Goal: Find specific page/section: Find specific page/section

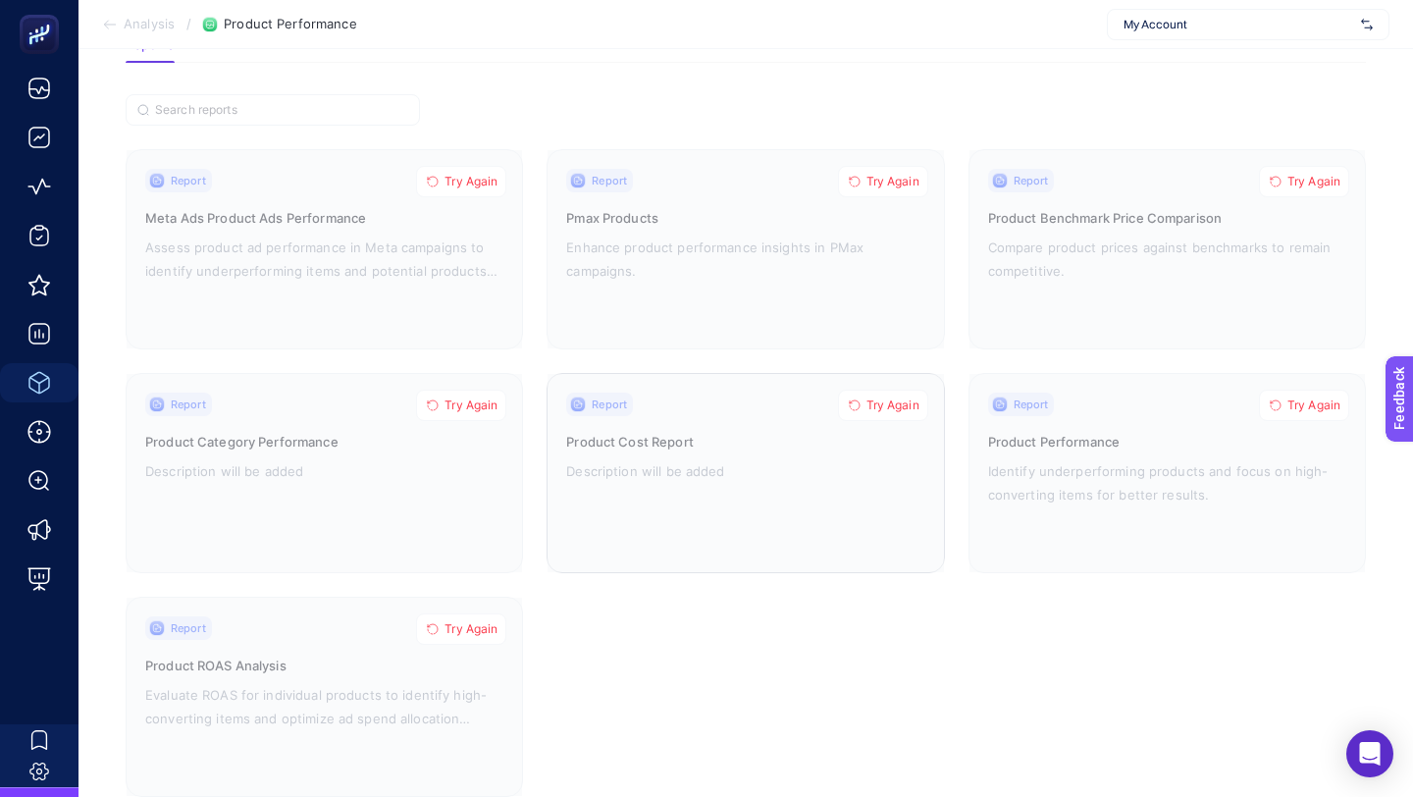
click at [884, 404] on span "Try Again" at bounding box center [892, 405] width 53 height 16
click at [484, 402] on span "Try Again" at bounding box center [470, 405] width 53 height 16
click at [469, 624] on span "Try Again" at bounding box center [470, 629] width 53 height 16
click at [468, 183] on span "Try Again" at bounding box center [470, 182] width 53 height 16
click at [871, 179] on span "Try Again" at bounding box center [892, 182] width 53 height 16
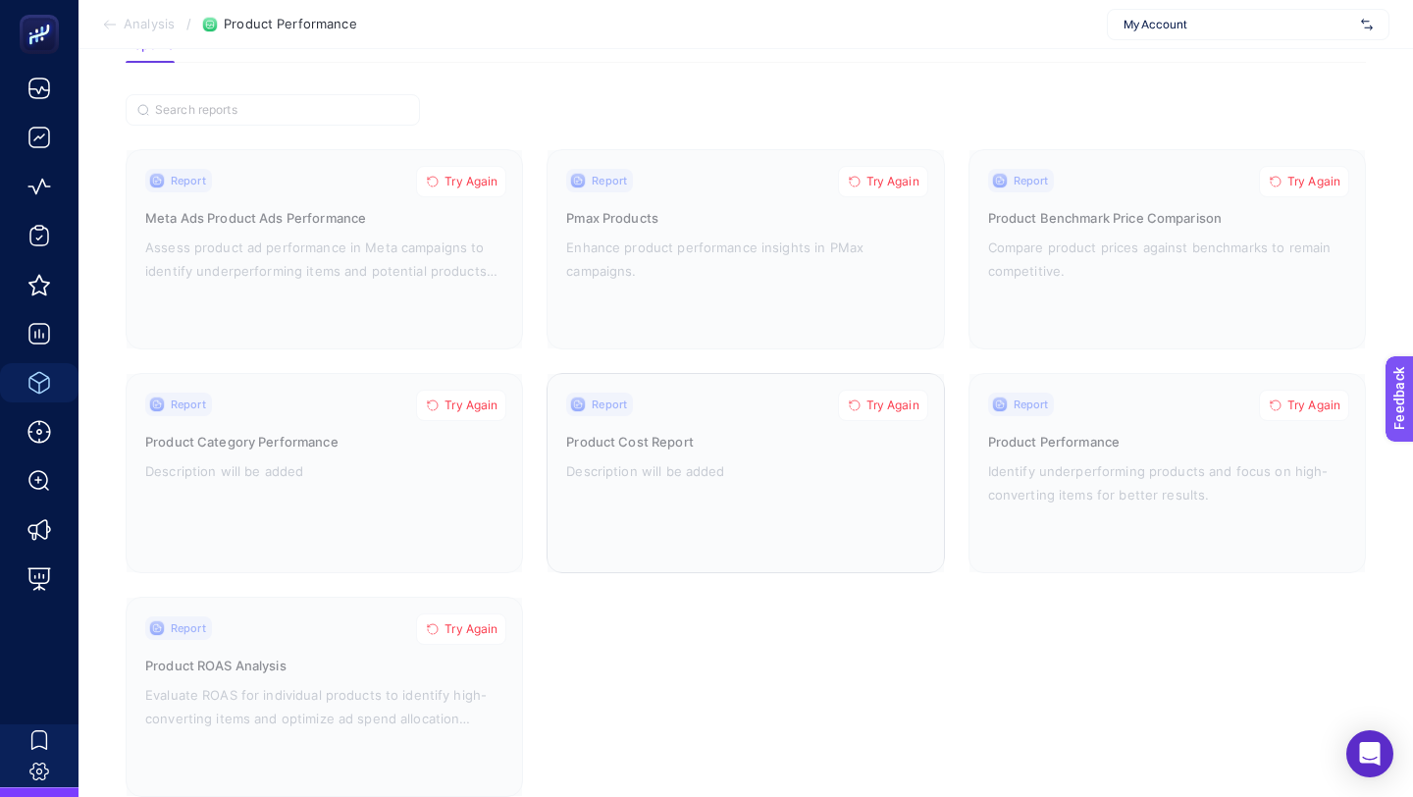
click at [884, 405] on span "Try Again" at bounding box center [892, 405] width 53 height 16
click at [478, 401] on span "Try Again" at bounding box center [470, 405] width 53 height 16
click at [459, 631] on span "Try Again" at bounding box center [470, 629] width 53 height 16
click at [485, 180] on span "Try Again" at bounding box center [470, 182] width 53 height 16
click at [874, 188] on button "Try Again" at bounding box center [883, 181] width 90 height 31
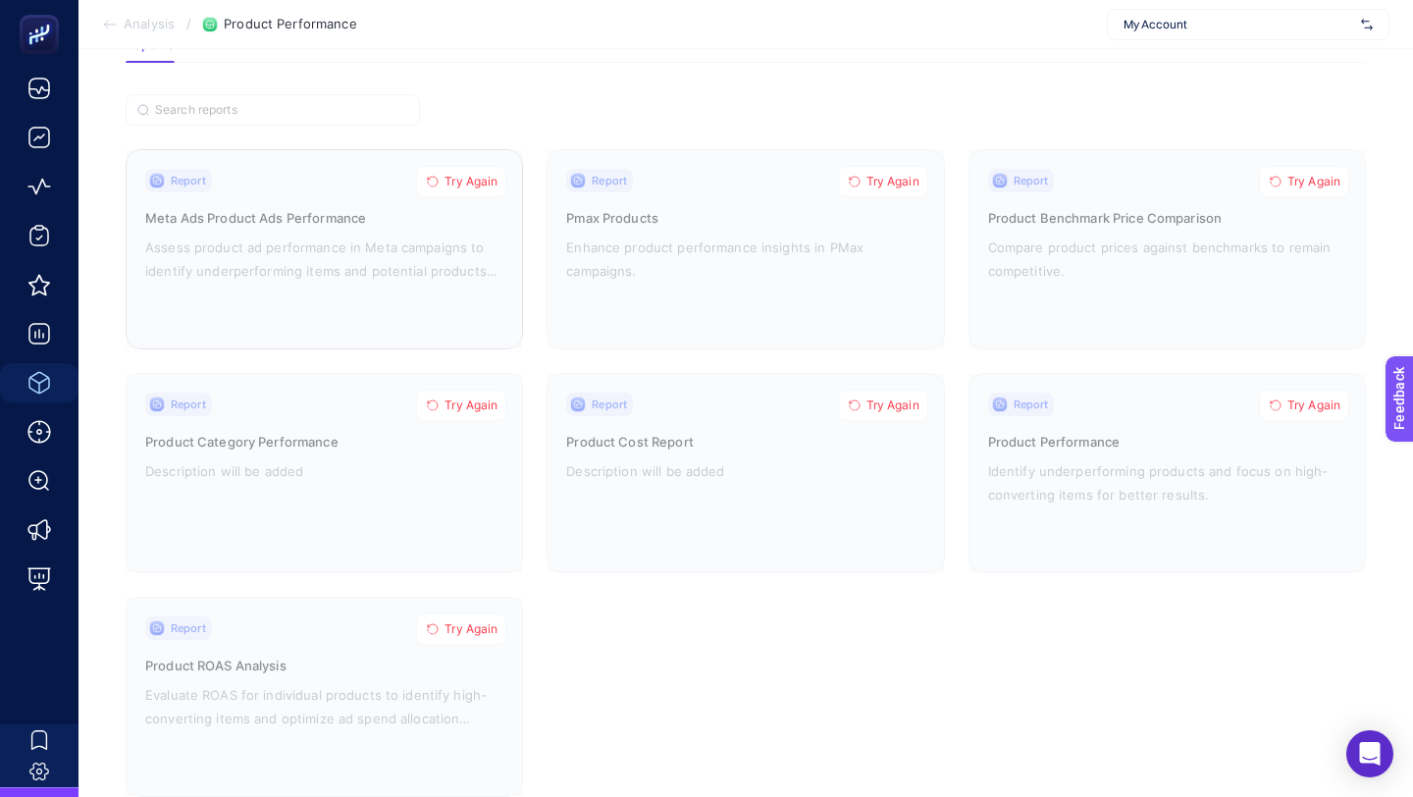
click at [477, 179] on span "Try Again" at bounding box center [470, 182] width 53 height 16
click at [900, 176] on span "Try Again" at bounding box center [892, 182] width 53 height 16
click at [860, 390] on button "Try Again" at bounding box center [883, 405] width 90 height 31
click at [479, 397] on span "Try Again" at bounding box center [470, 405] width 53 height 16
click at [487, 625] on span "Try Again" at bounding box center [470, 629] width 53 height 16
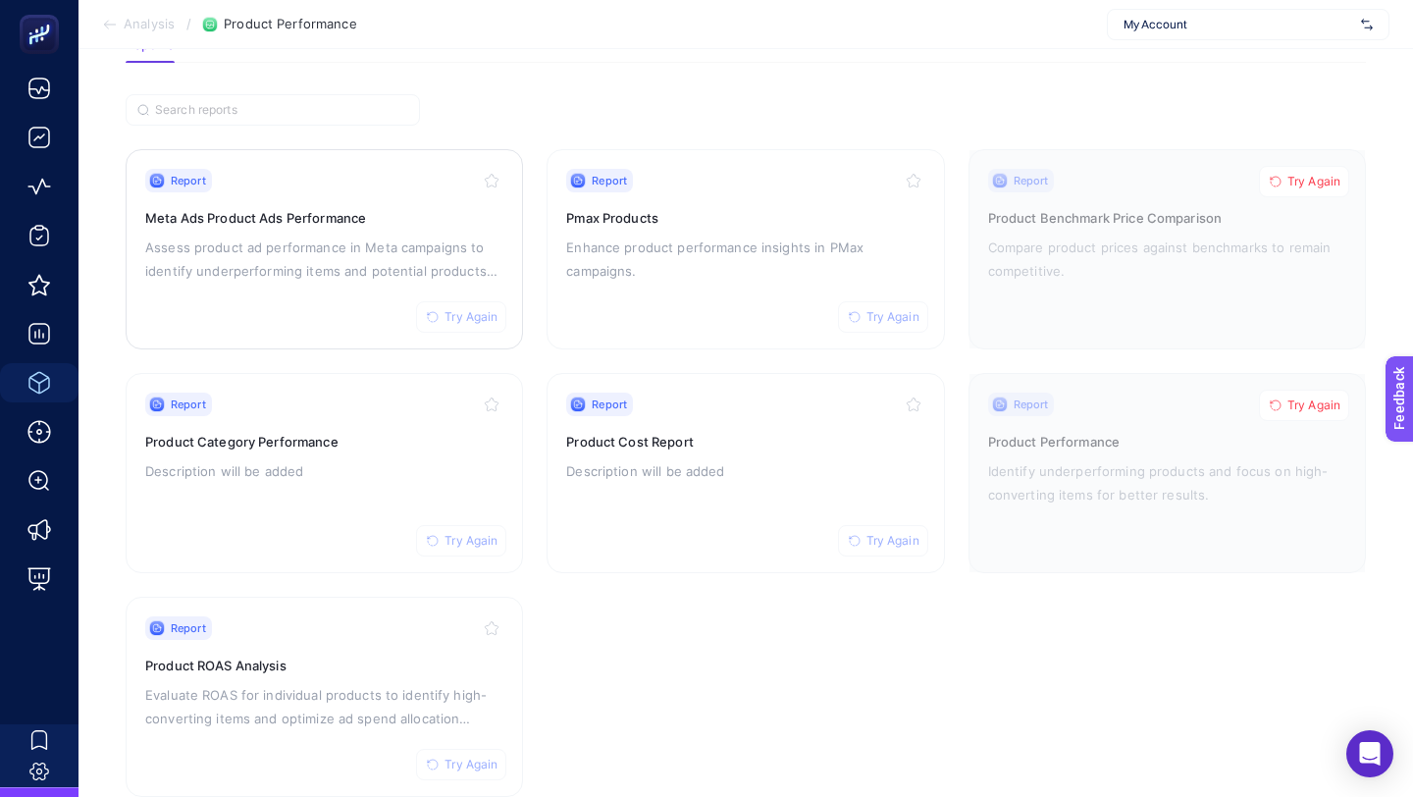
click at [479, 318] on span "Try Again" at bounding box center [470, 317] width 53 height 16
click at [465, 527] on button "Try Again" at bounding box center [461, 540] width 90 height 31
click at [493, 756] on span "Try Again" at bounding box center [470, 764] width 53 height 16
click at [883, 533] on span "Try Again" at bounding box center [892, 541] width 53 height 16
click at [883, 312] on span "Try Again" at bounding box center [892, 317] width 53 height 16
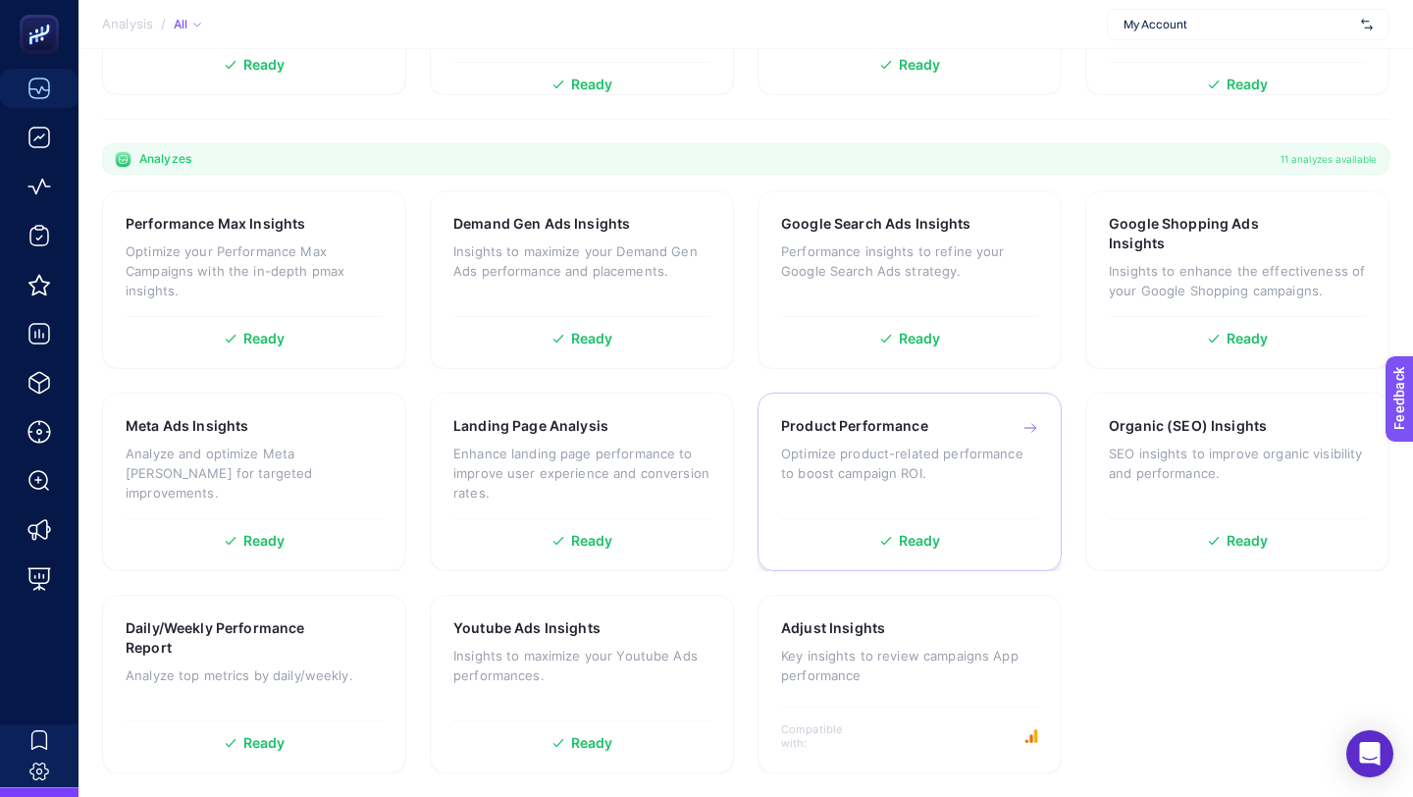
click at [878, 457] on p "Optimize product-related performance to boost campaign ROI." at bounding box center [909, 462] width 257 height 39
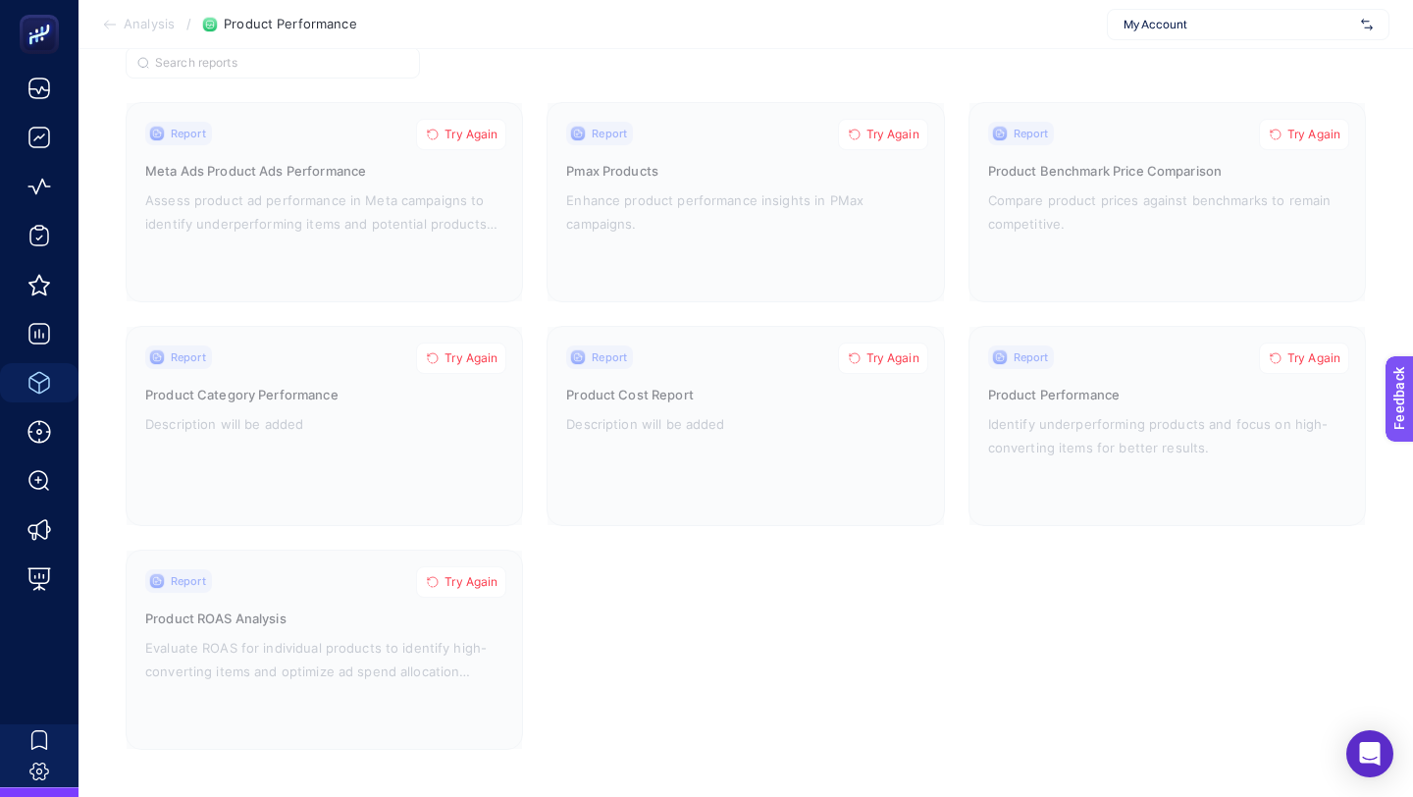
scroll to position [166, 0]
click at [471, 131] on span "Try Again" at bounding box center [470, 138] width 53 height 16
click at [465, 360] on span "Try Again" at bounding box center [470, 361] width 53 height 16
click at [879, 132] on span "Try Again" at bounding box center [892, 138] width 53 height 16
click at [882, 347] on button "Try Again" at bounding box center [883, 360] width 90 height 31
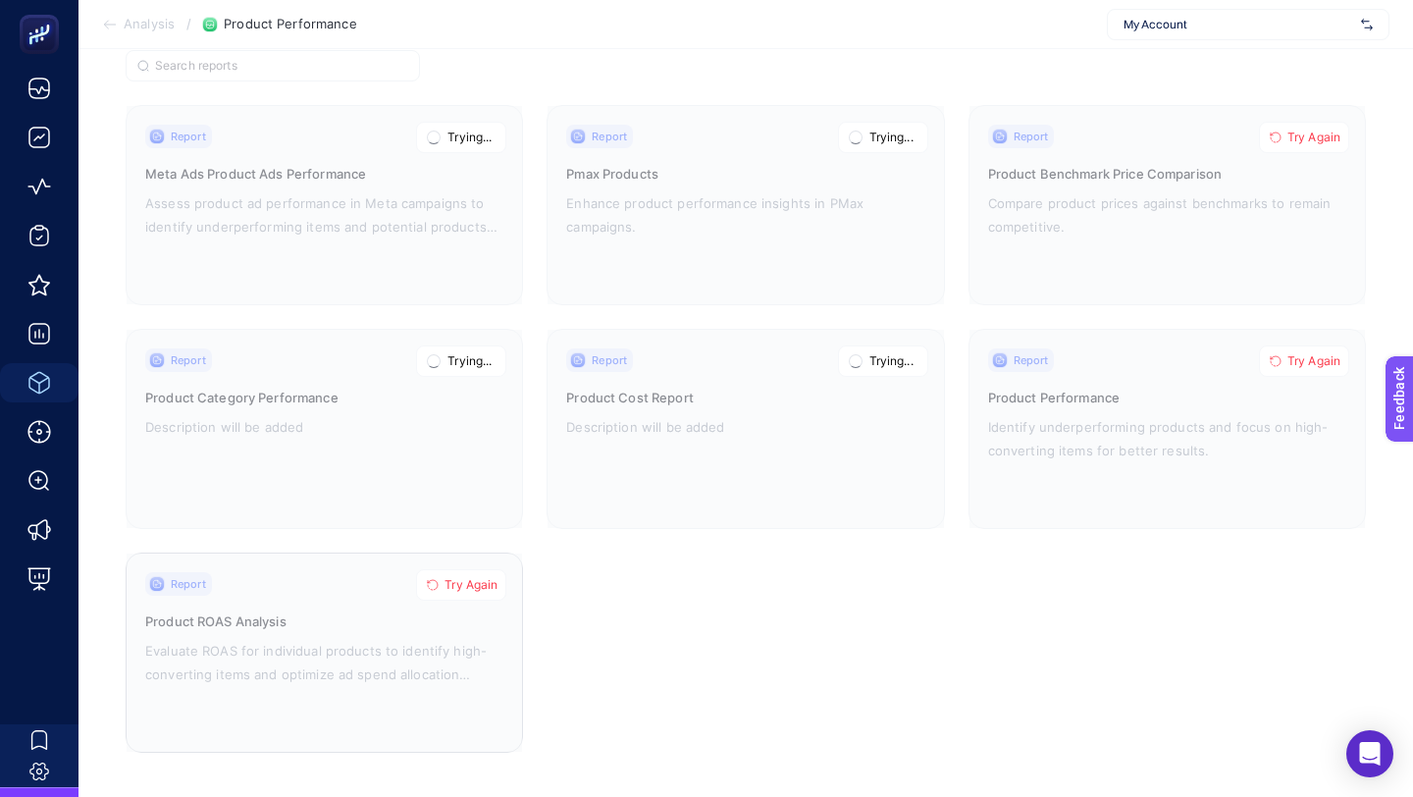
click at [466, 577] on span "Try Again" at bounding box center [470, 585] width 53 height 16
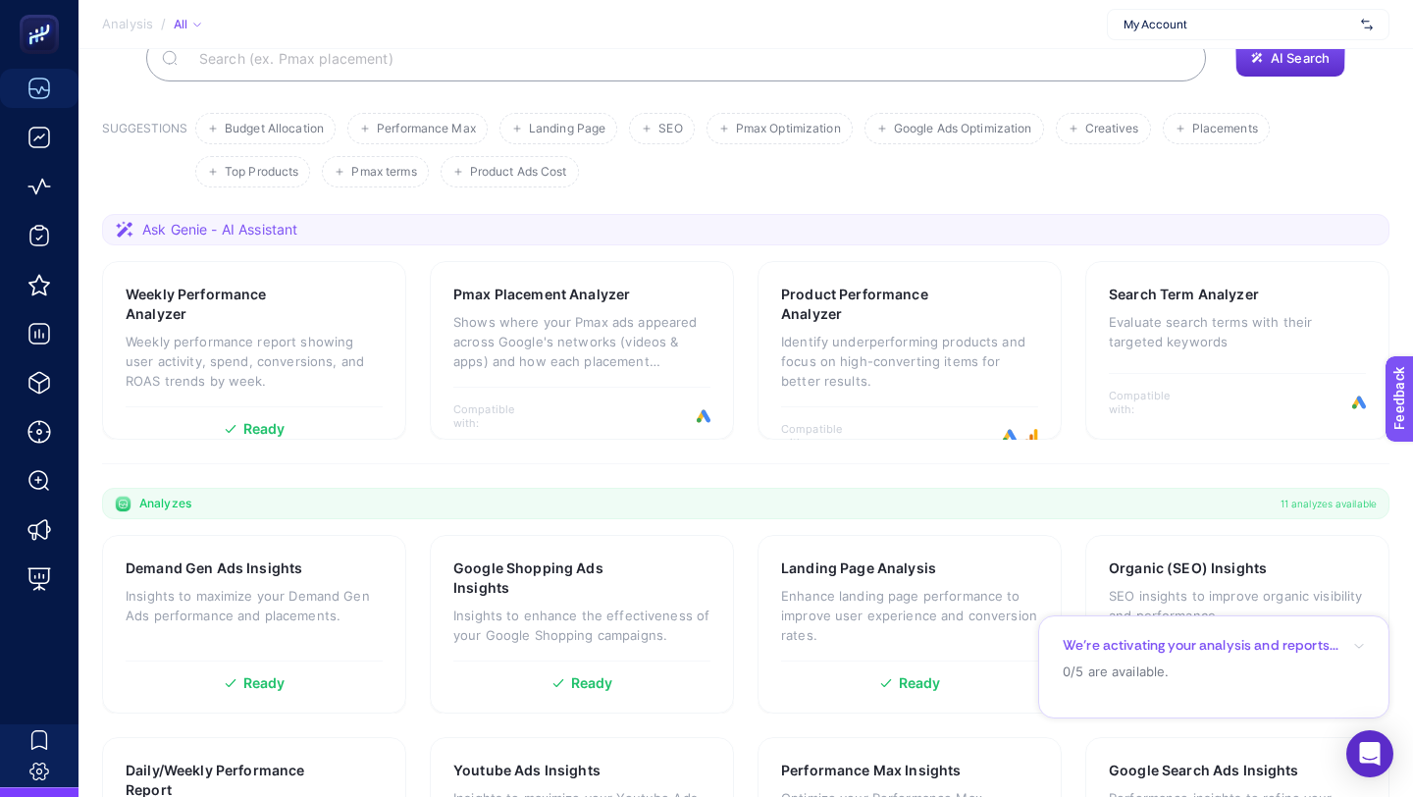
scroll to position [510, 0]
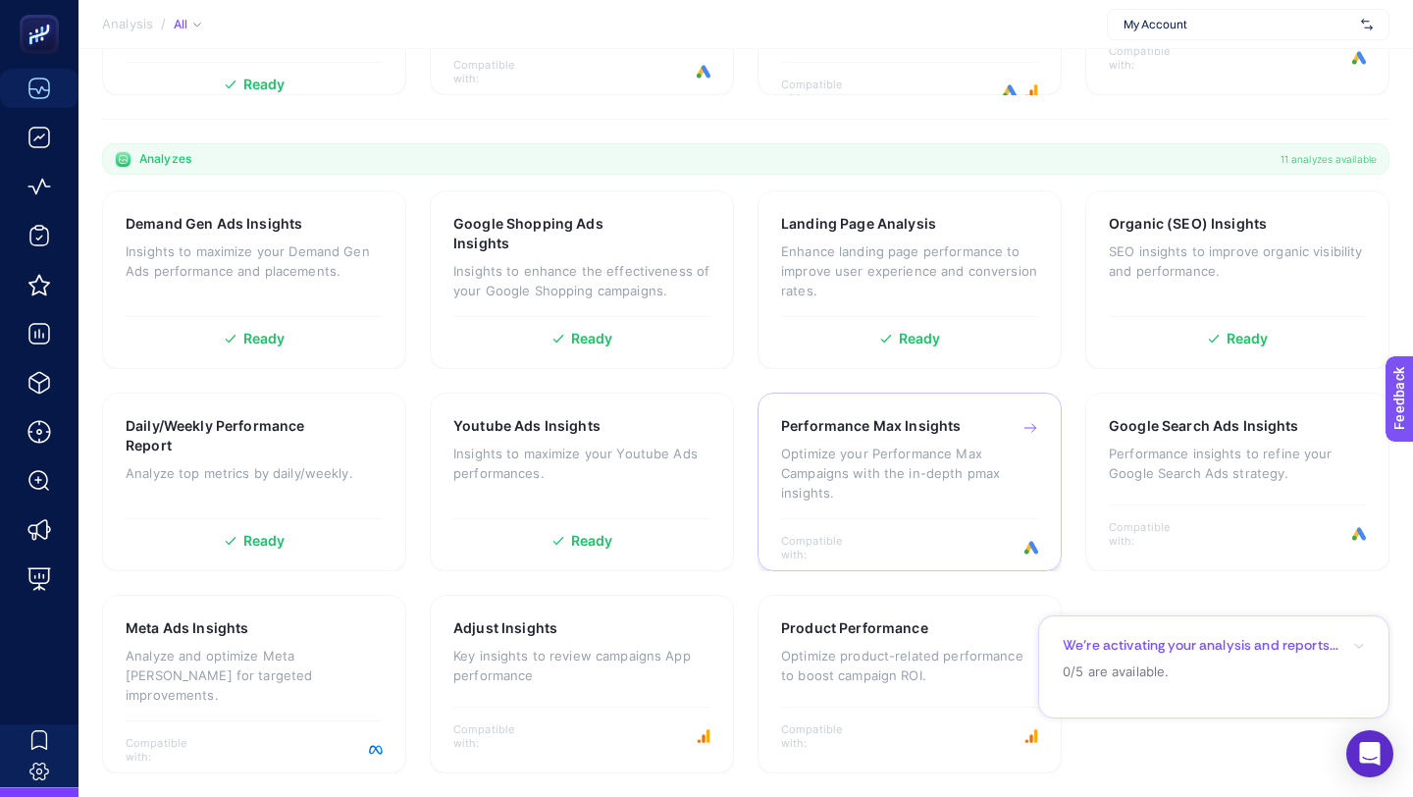
click at [924, 479] on p "Optimize your Performance Max Campaigns with the in-depth pmax insights." at bounding box center [909, 472] width 257 height 59
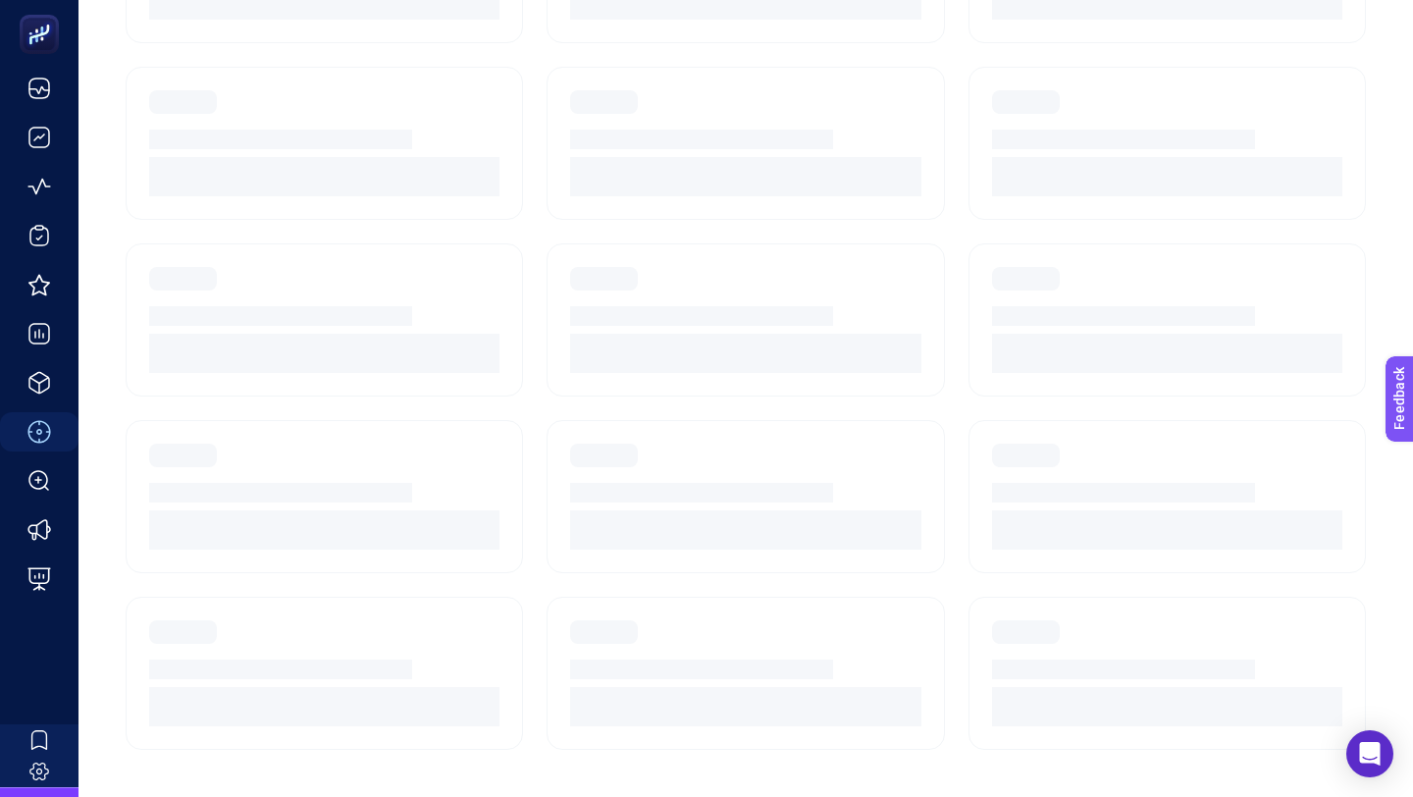
scroll to position [166, 0]
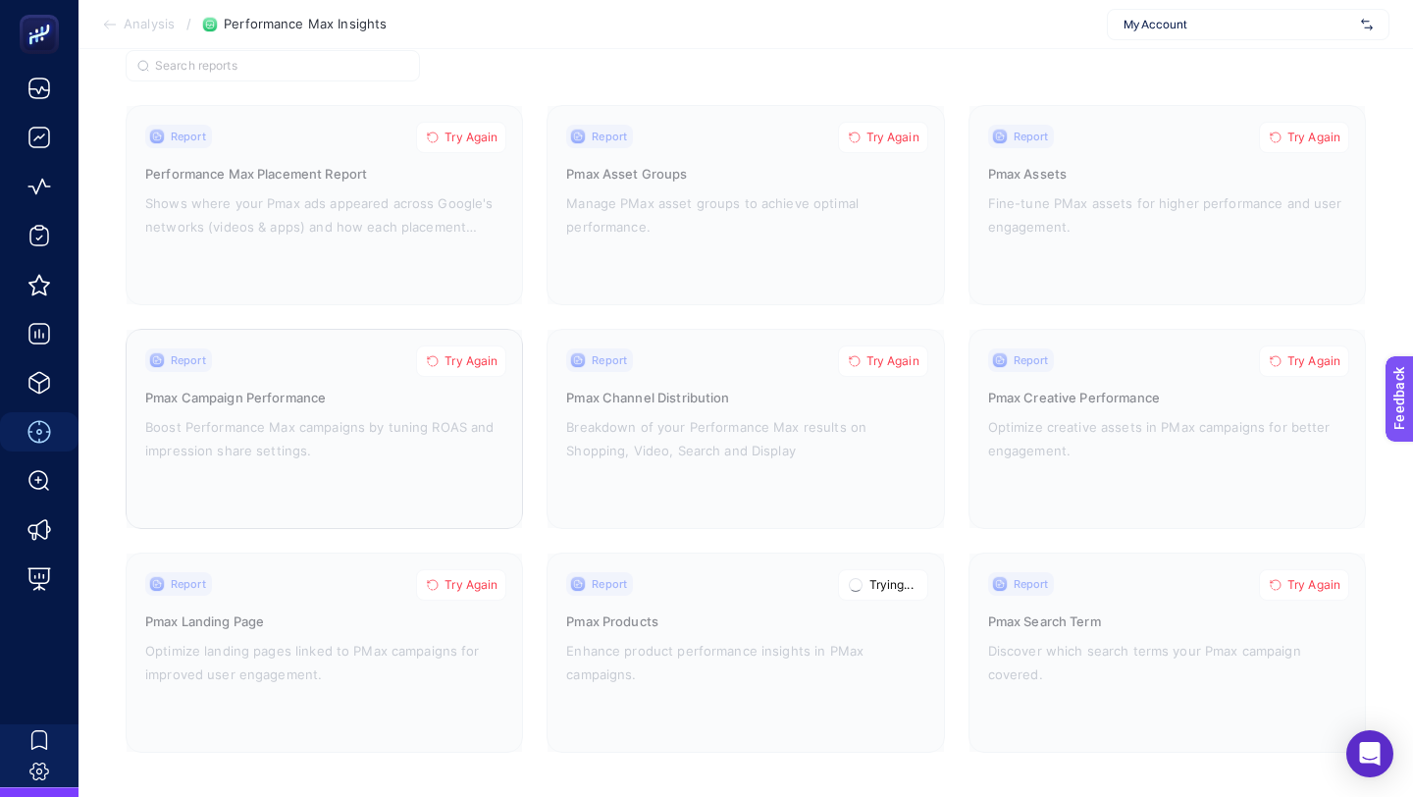
click at [447, 360] on span "Try Again" at bounding box center [470, 361] width 53 height 16
click at [893, 132] on span "Try Again" at bounding box center [892, 138] width 53 height 16
click at [457, 582] on span "Try Again" at bounding box center [470, 585] width 53 height 16
click at [296, 603] on div "Report Try Again Pmax Landing Page Optimize landing pages linked to PMax campai…" at bounding box center [324, 652] width 358 height 161
